Goal: Task Accomplishment & Management: Complete application form

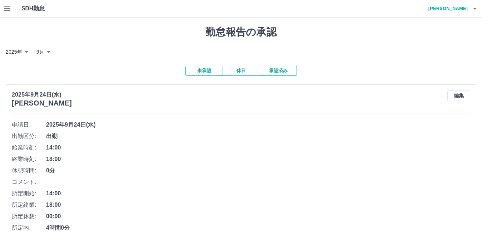
scroll to position [71, 0]
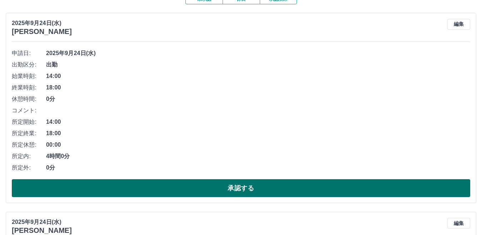
drag, startPoint x: 161, startPoint y: 189, endPoint x: 165, endPoint y: 188, distance: 3.6
click at [165, 188] on button "承認する" at bounding box center [241, 188] width 458 height 18
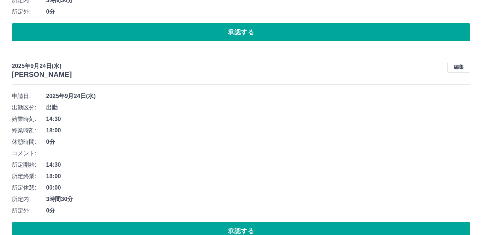
scroll to position [637, 0]
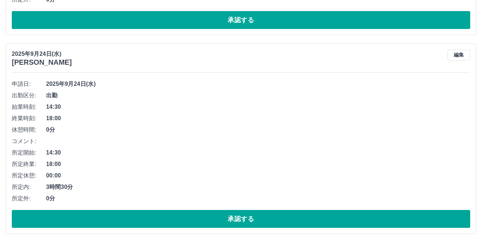
drag, startPoint x: 225, startPoint y: 220, endPoint x: 231, endPoint y: 200, distance: 20.3
click at [227, 213] on button "承認する" at bounding box center [241, 219] width 458 height 18
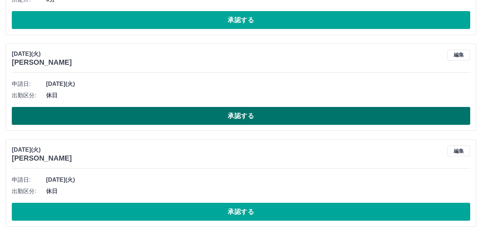
click at [253, 113] on button "承認する" at bounding box center [241, 116] width 458 height 18
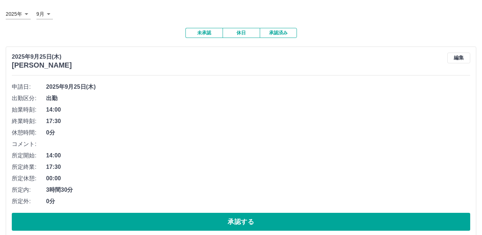
scroll to position [23, 0]
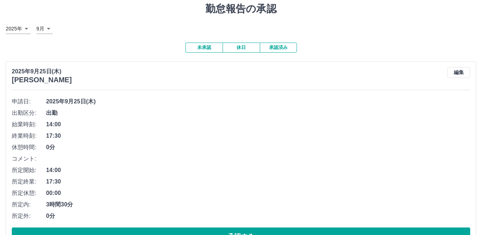
click at [273, 48] on button "承認済み" at bounding box center [278, 48] width 37 height 10
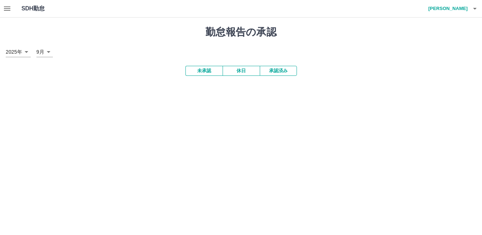
scroll to position [0, 0]
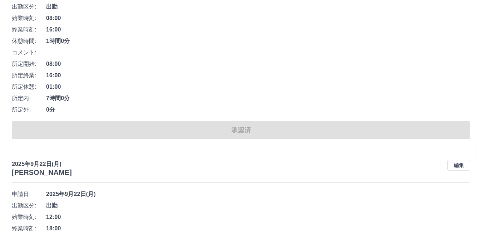
scroll to position [1215, 0]
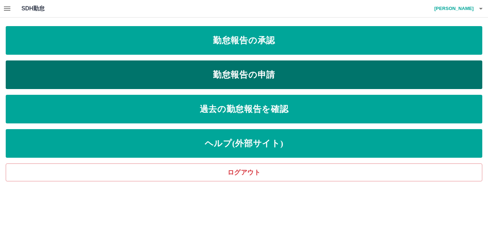
click at [176, 83] on link "勤怠報告の申請" at bounding box center [244, 74] width 477 height 29
click at [125, 73] on link "勤怠報告の申請" at bounding box center [244, 74] width 477 height 29
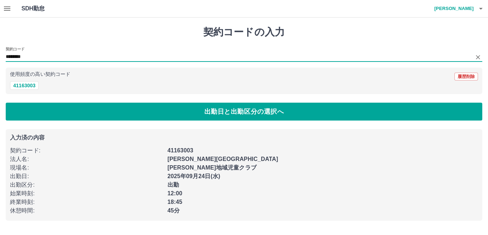
click at [24, 58] on input "********" at bounding box center [239, 57] width 466 height 9
click at [31, 87] on button "41163003" at bounding box center [24, 85] width 29 height 9
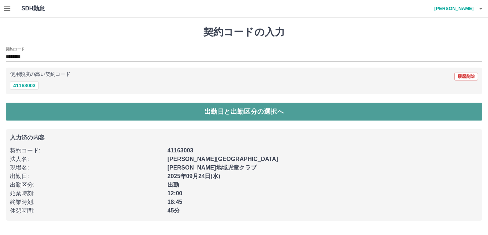
click at [108, 117] on button "出勤日と出勤区分の選択へ" at bounding box center [244, 112] width 477 height 18
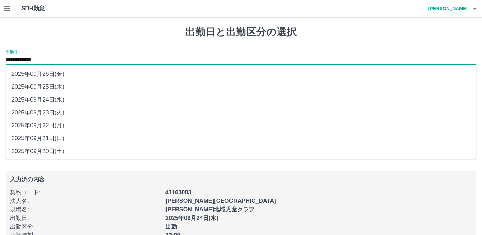
click at [49, 59] on input "**********" at bounding box center [241, 59] width 470 height 9
click at [57, 100] on li "2025年09月24日(水)" at bounding box center [241, 99] width 470 height 13
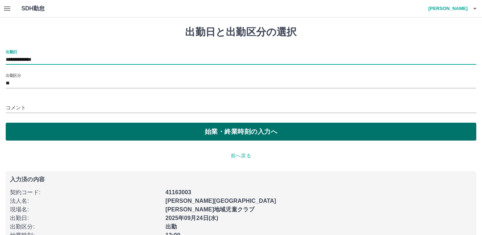
click at [39, 130] on button "始業・終業時刻の入力へ" at bounding box center [241, 132] width 470 height 18
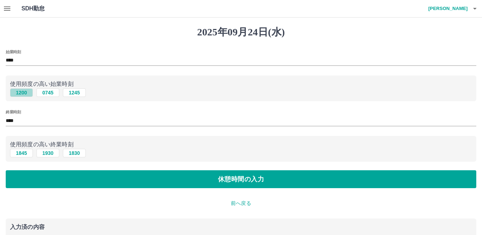
click at [24, 94] on button "1200" at bounding box center [21, 92] width 23 height 9
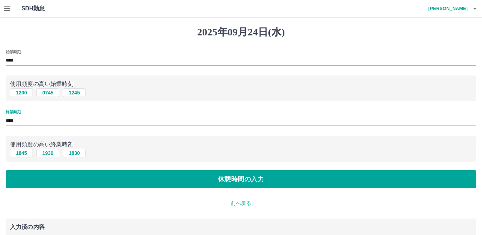
click at [20, 120] on input "****" at bounding box center [241, 120] width 470 height 10
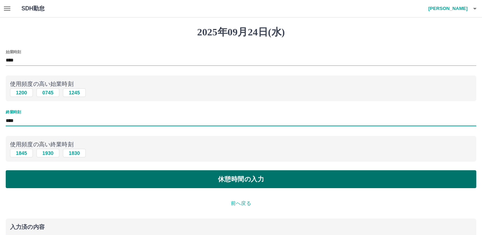
type input "****"
click at [175, 181] on button "休憩時間の入力" at bounding box center [241, 179] width 470 height 18
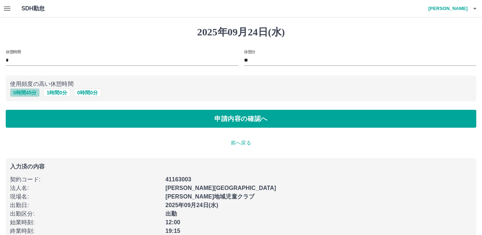
click at [22, 93] on button "0 時間 45 分" at bounding box center [25, 92] width 30 height 9
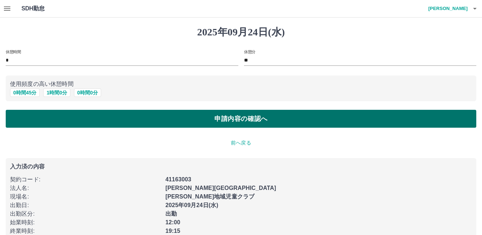
click at [195, 119] on button "申請内容の確認へ" at bounding box center [241, 119] width 470 height 18
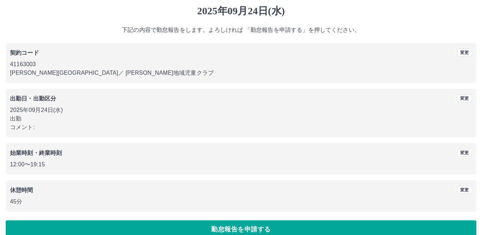
scroll to position [33, 0]
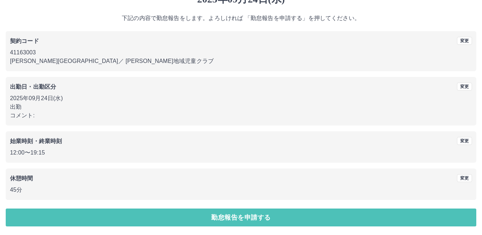
click at [144, 221] on button "勤怠報告を申請する" at bounding box center [241, 217] width 470 height 18
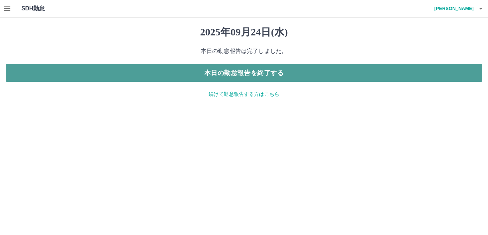
click at [211, 70] on button "本日の勤怠報告を終了する" at bounding box center [244, 73] width 477 height 18
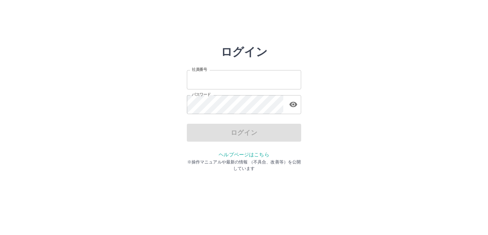
type input "*******"
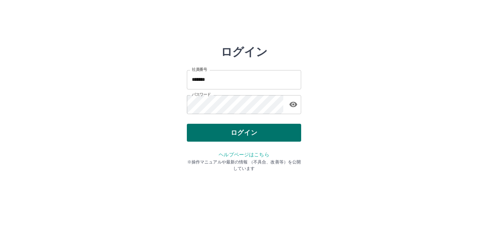
click at [231, 141] on div "ログイン 社員番号 ******* 社員番号 パスワード パスワード ログイン ヘルプページはこちら ※操作マニュアルや最新の情報 （不具合、改善等）を公開し…" at bounding box center [244, 102] width 114 height 114
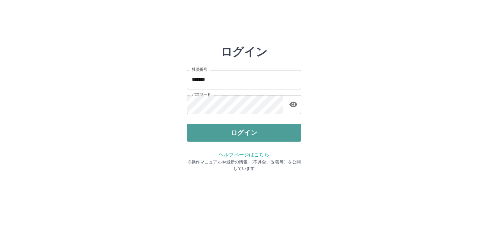
click at [227, 130] on button "ログイン" at bounding box center [244, 133] width 114 height 18
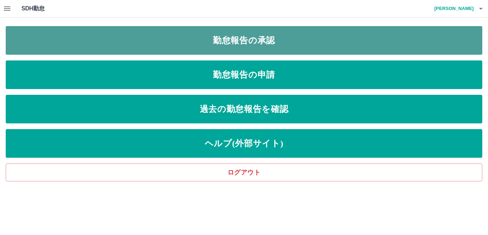
click at [239, 48] on link "勤怠報告の承認" at bounding box center [244, 40] width 477 height 29
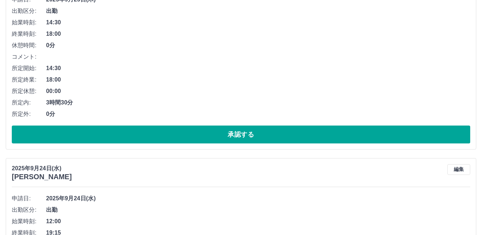
scroll to position [643, 0]
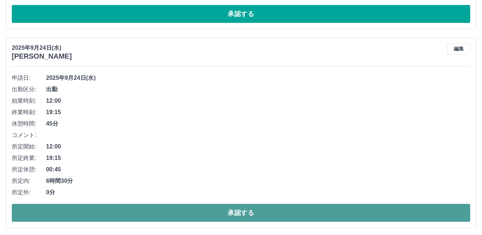
click at [125, 212] on button "承認する" at bounding box center [241, 213] width 458 height 18
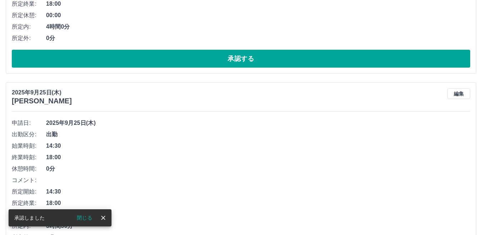
scroll to position [357, 0]
